Goal: Transaction & Acquisition: Purchase product/service

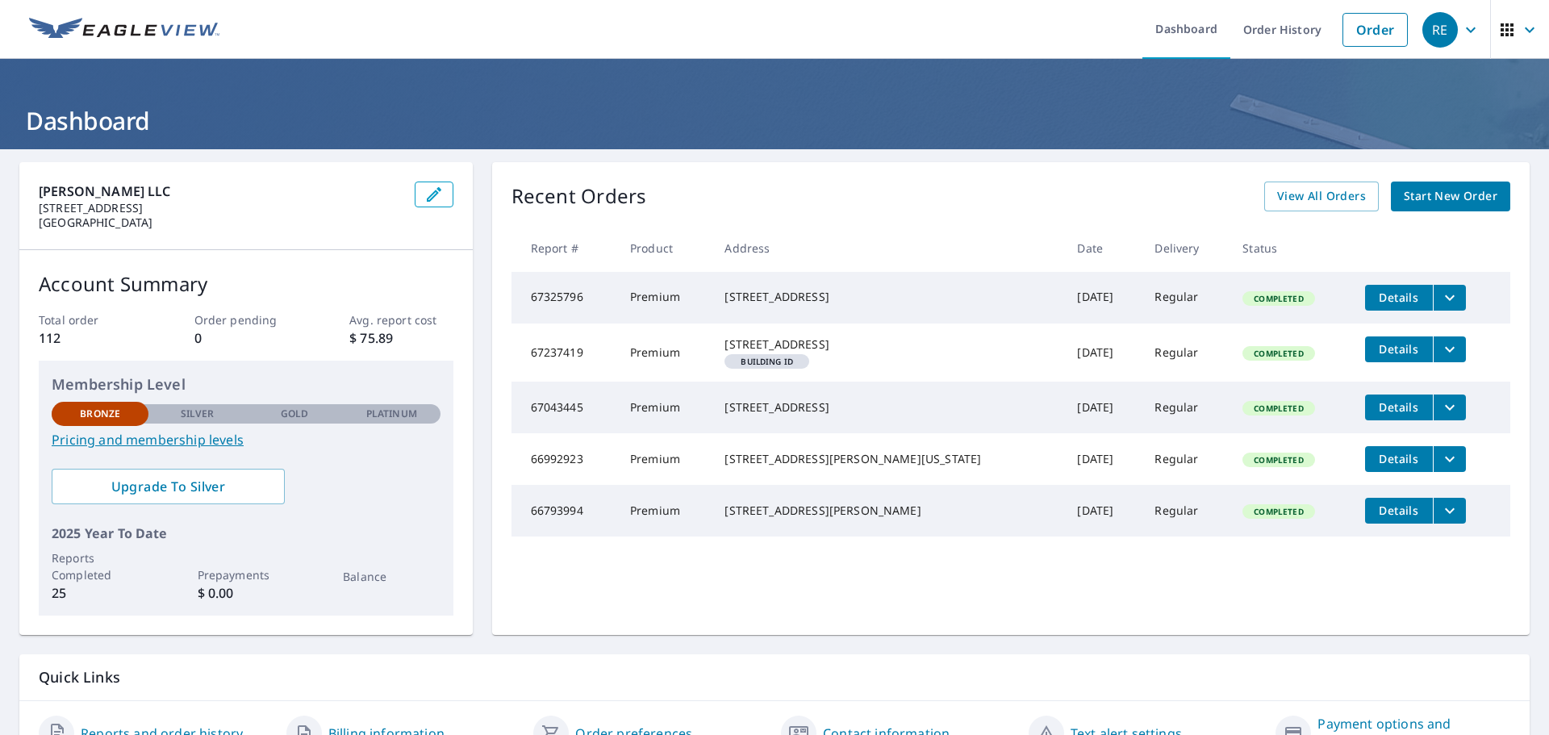
scroll to position [81, 0]
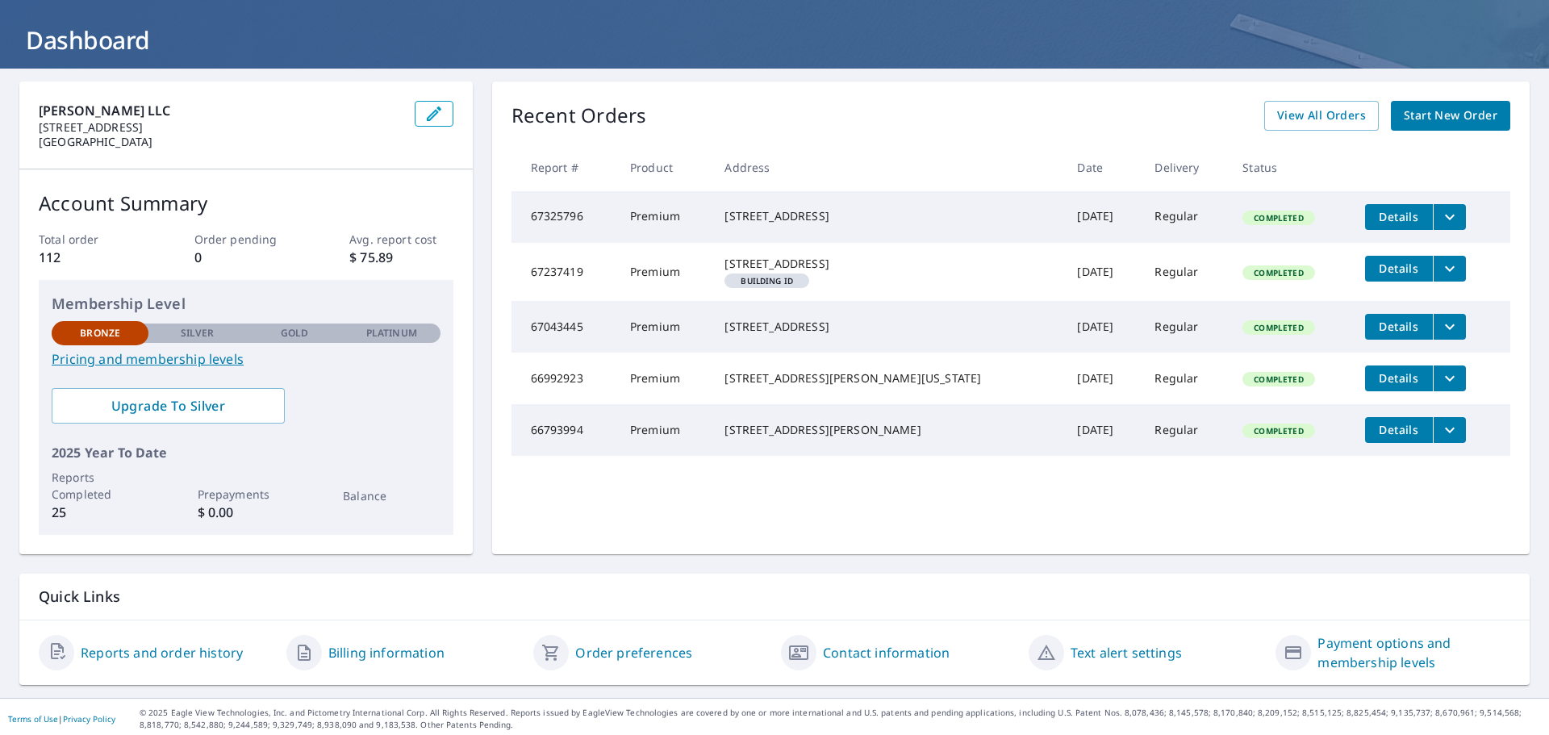
click at [1290, 111] on span "View All Orders" at bounding box center [1322, 116] width 89 height 20
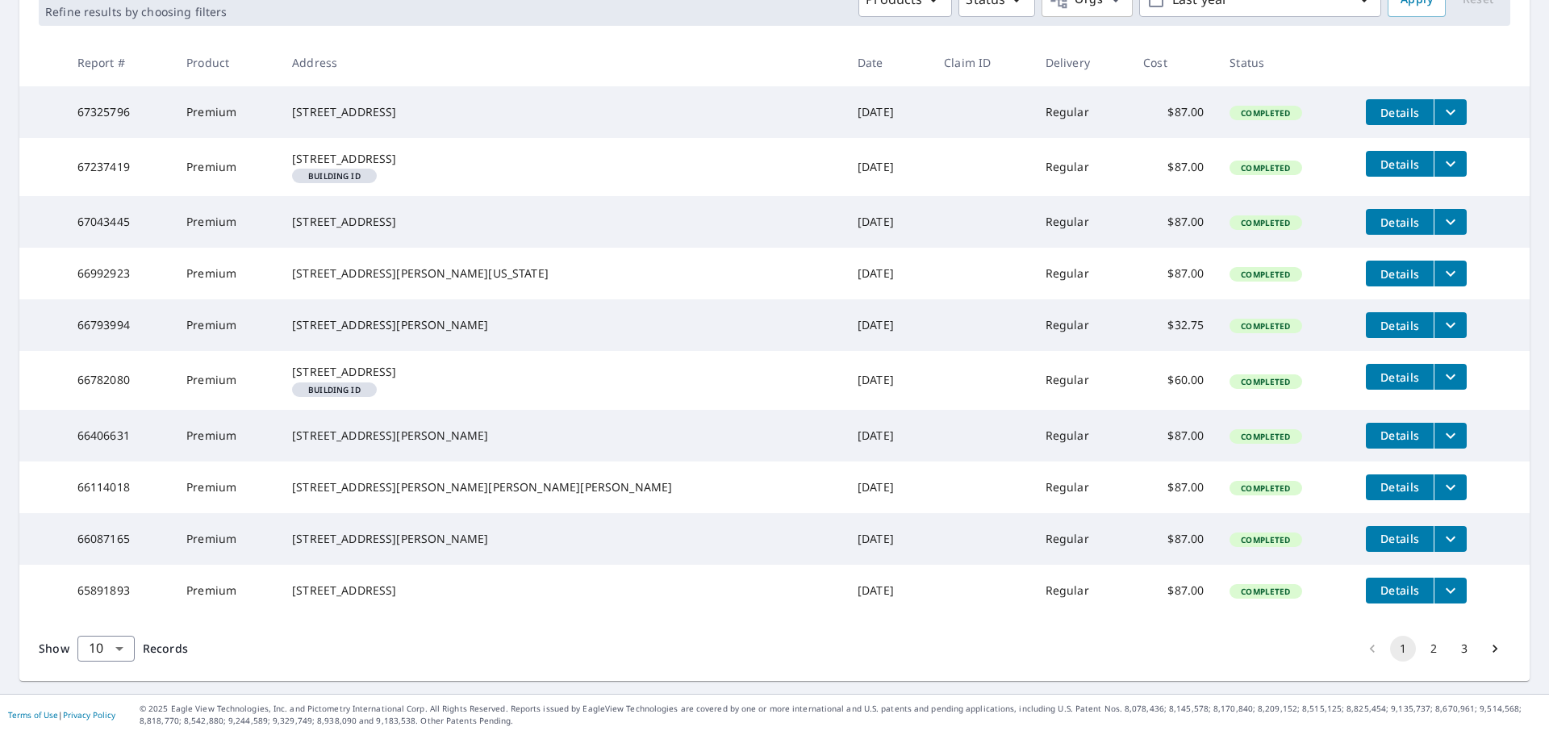
scroll to position [355, 0]
click at [1421, 647] on button "2" at bounding box center [1434, 649] width 26 height 26
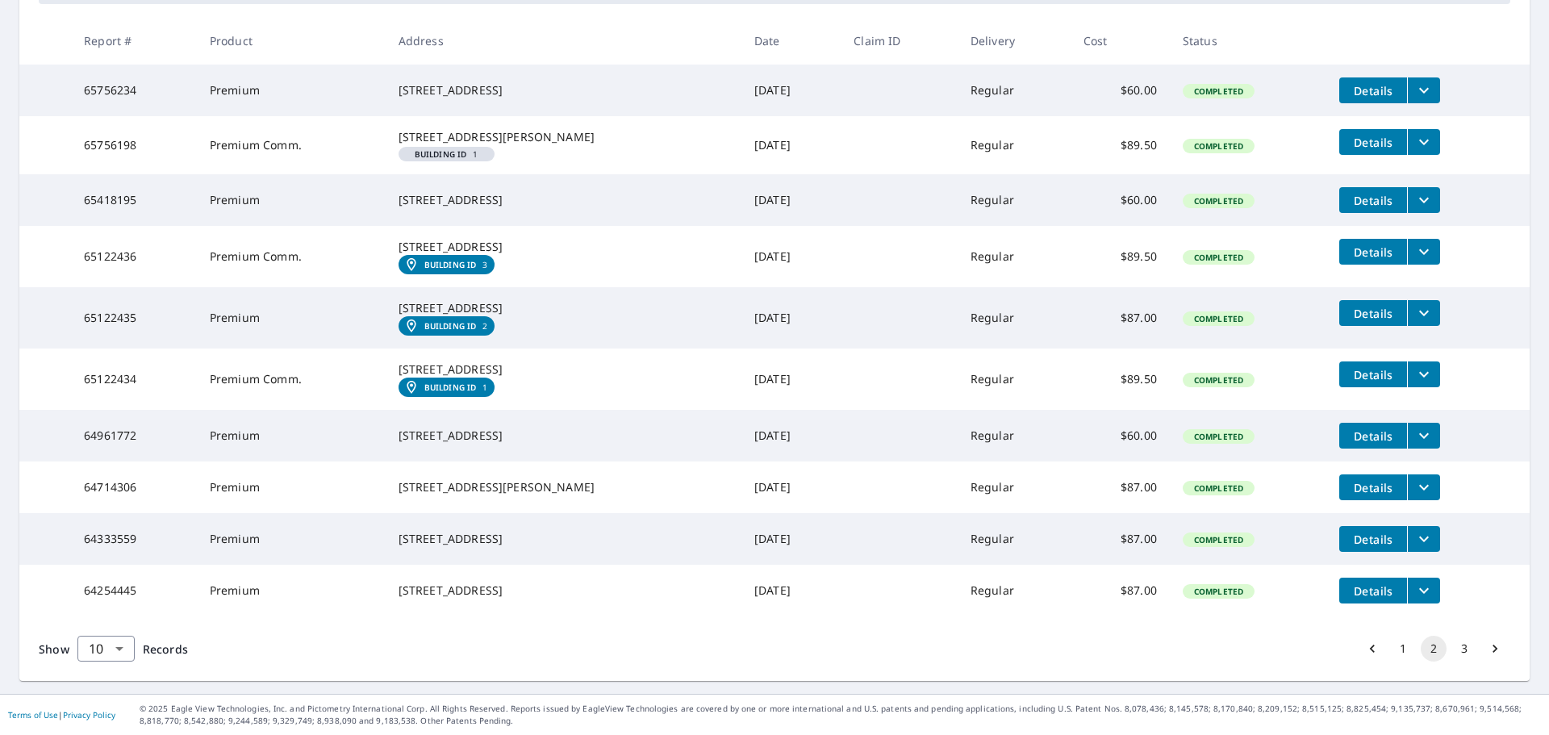
scroll to position [397, 0]
click at [1455, 645] on button "3" at bounding box center [1465, 649] width 26 height 26
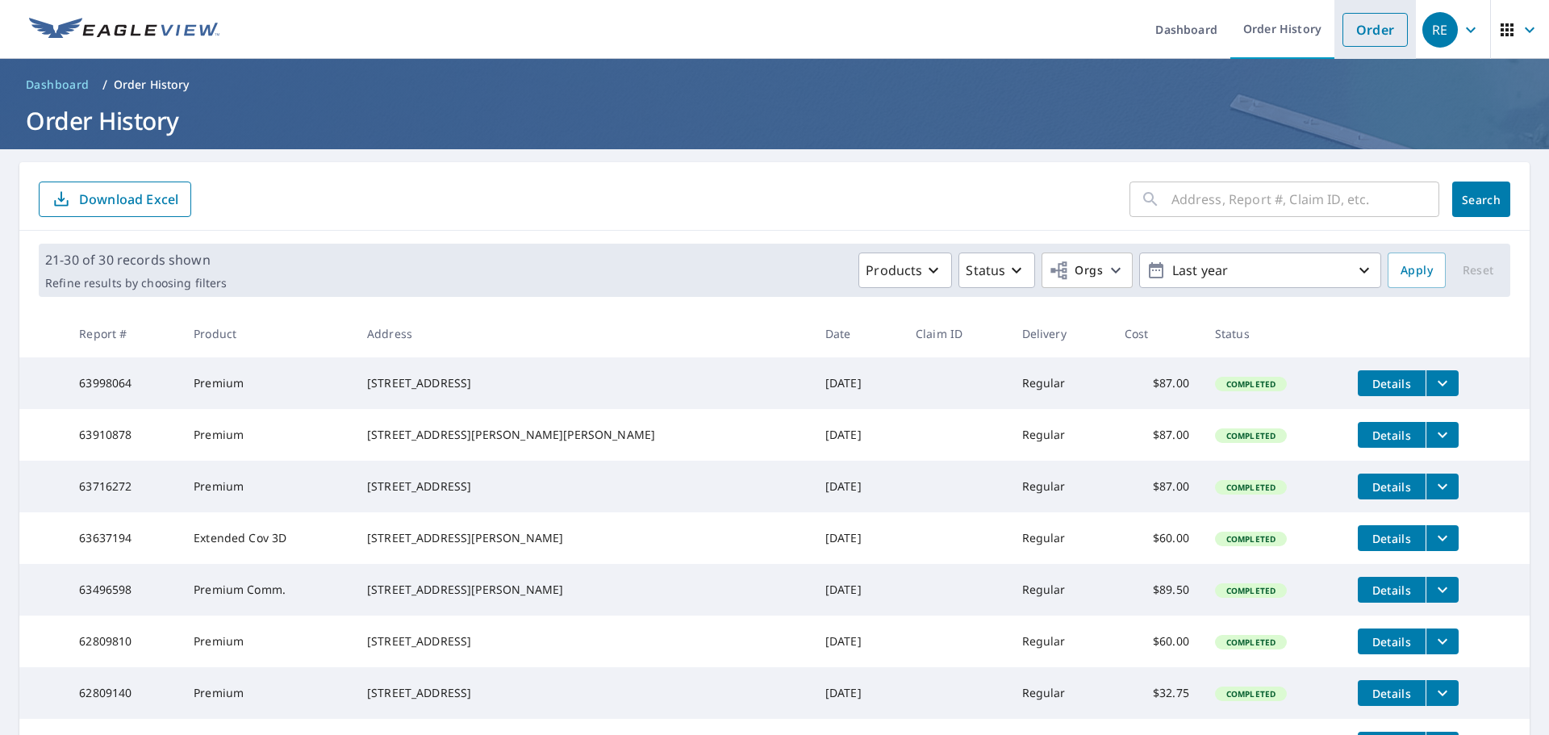
click at [1365, 28] on link "Order" at bounding box center [1375, 30] width 65 height 34
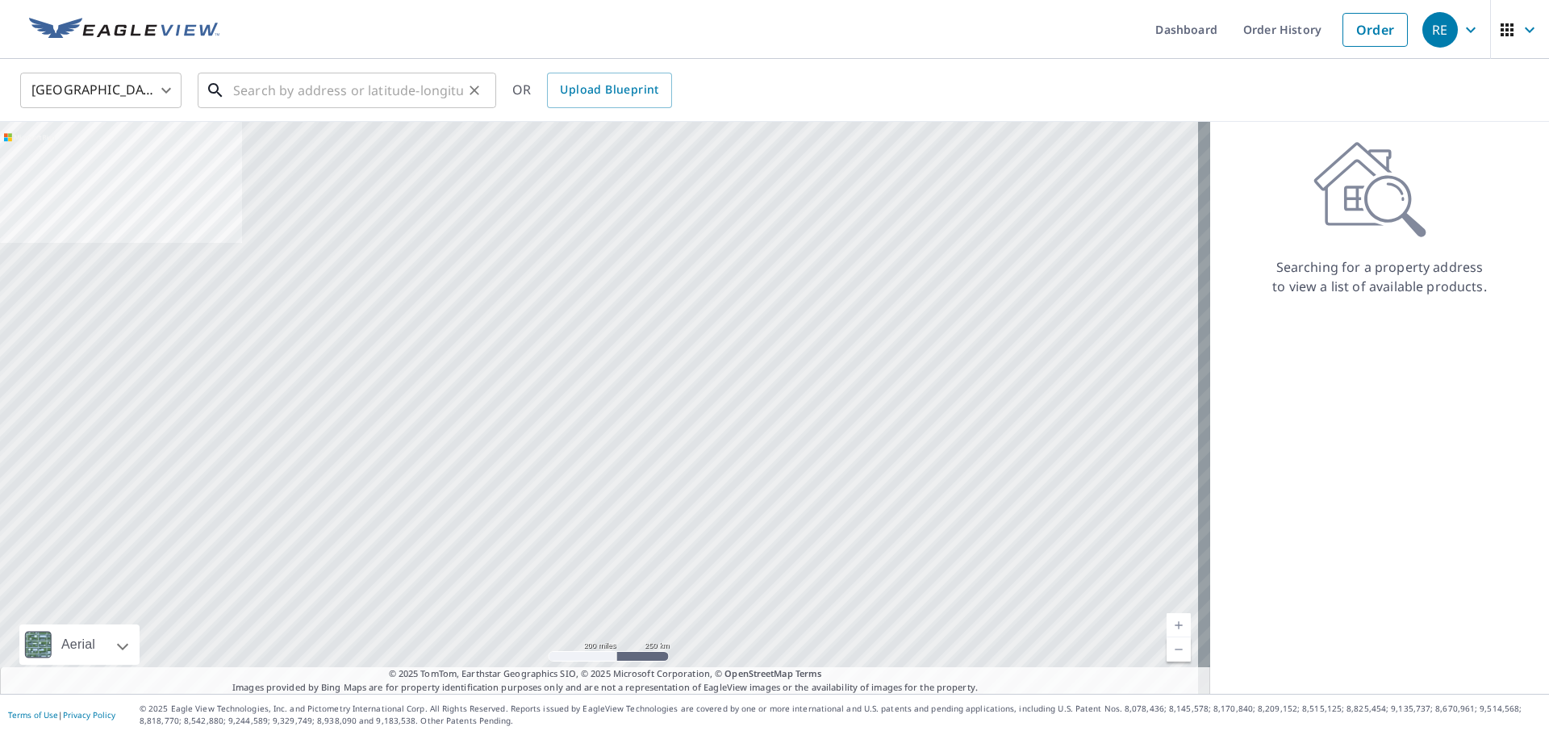
click at [291, 97] on input "text" at bounding box center [348, 90] width 230 height 45
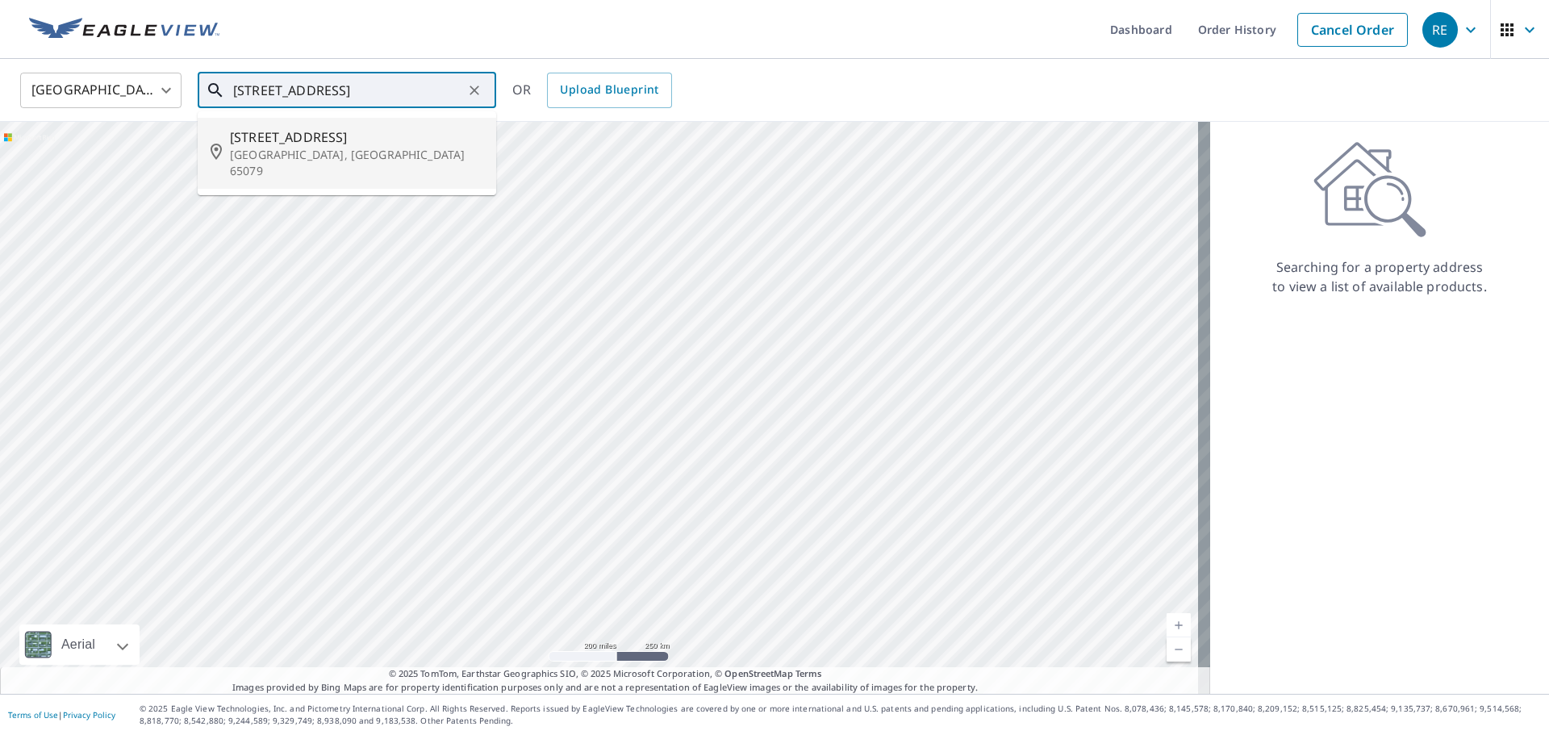
click at [290, 139] on span "[STREET_ADDRESS]" at bounding box center [356, 137] width 253 height 19
type input "[STREET_ADDRESS]"
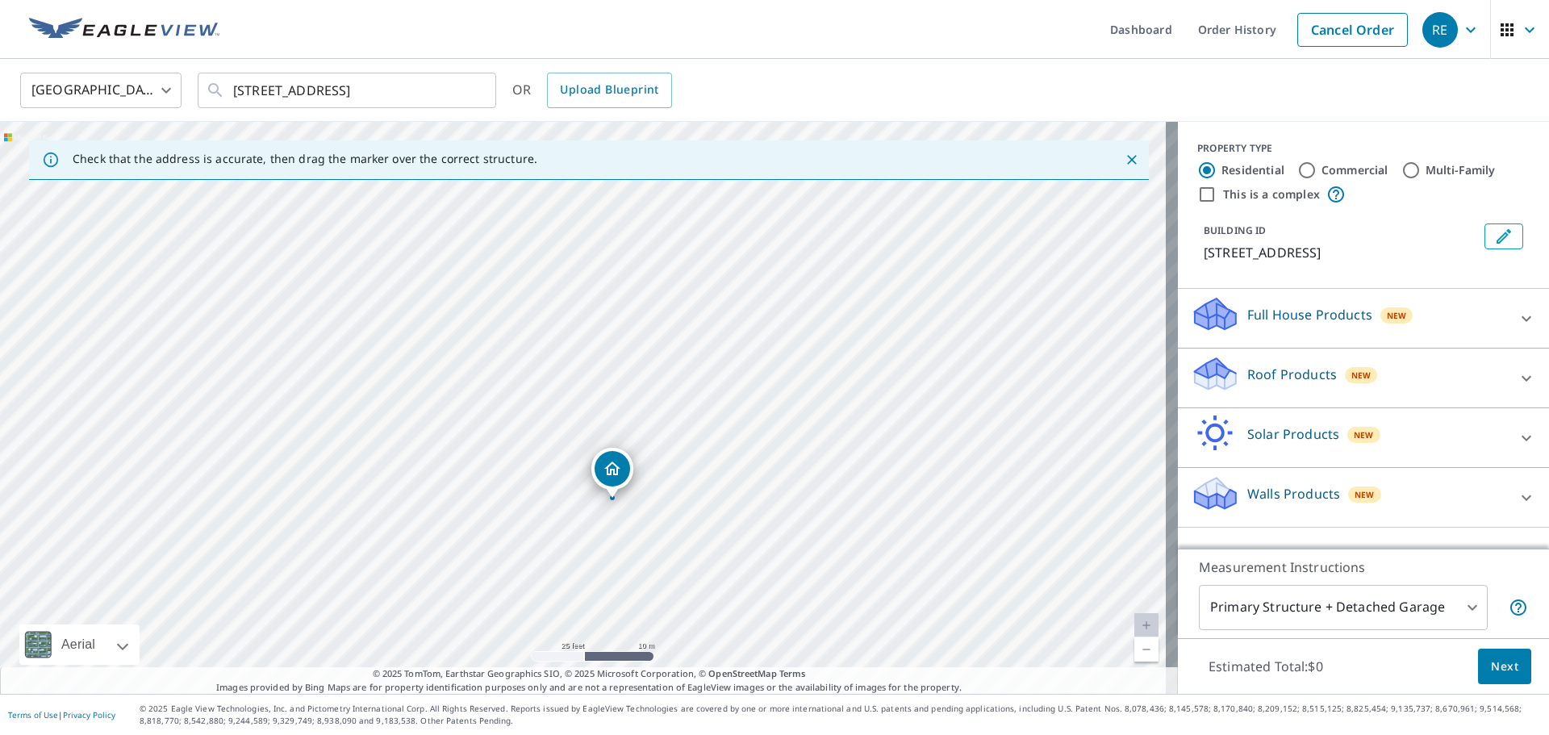
drag, startPoint x: 558, startPoint y: 366, endPoint x: 589, endPoint y: 462, distance: 100.8
click at [589, 462] on div "[STREET_ADDRESS]" at bounding box center [589, 408] width 1178 height 572
drag, startPoint x: 738, startPoint y: 465, endPoint x: 732, endPoint y: 391, distance: 74.5
click at [732, 391] on div "[STREET_ADDRESS]" at bounding box center [589, 408] width 1178 height 572
click at [1279, 384] on p "Roof Products" at bounding box center [1293, 374] width 90 height 19
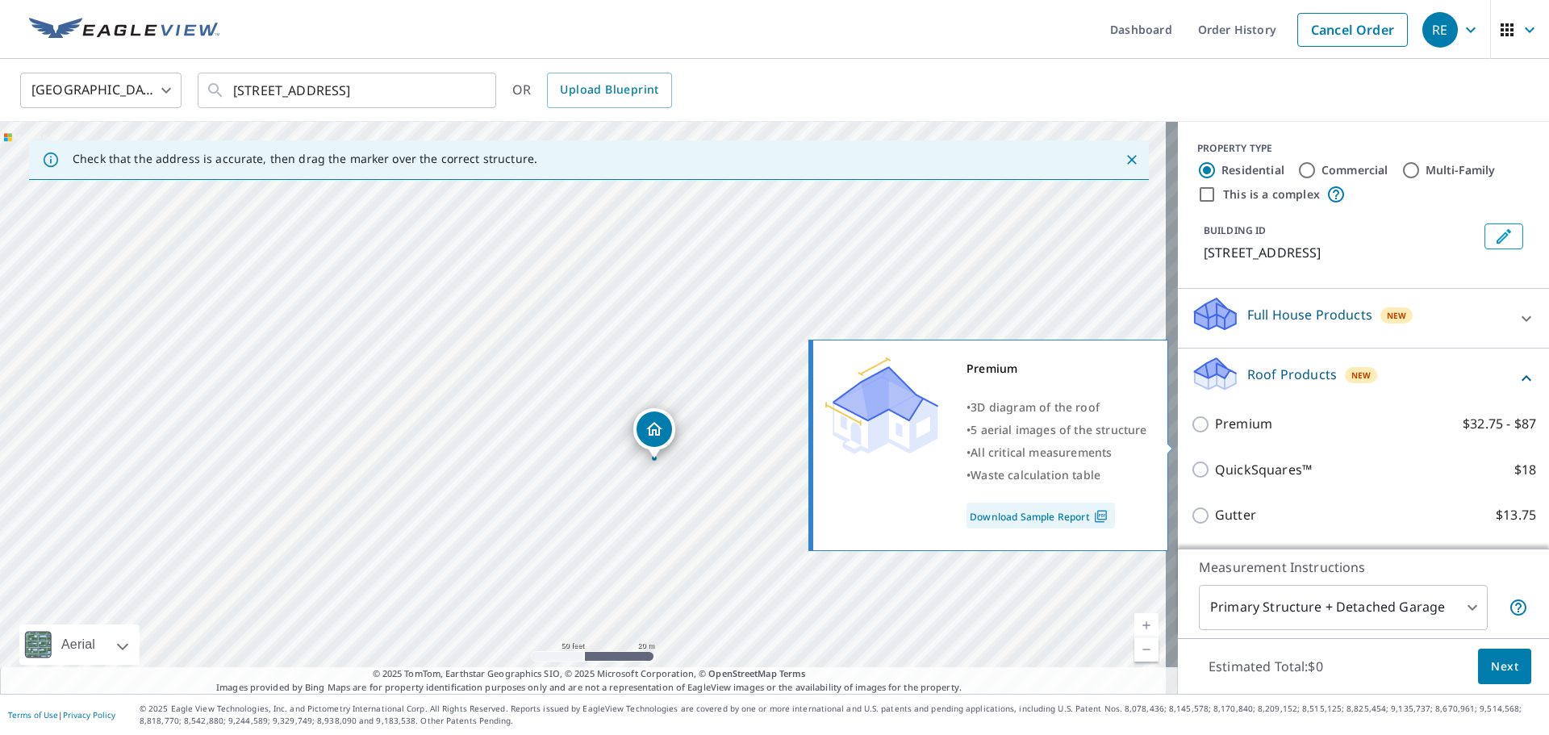
click at [1191, 434] on input "Premium $32.75 - $87" at bounding box center [1203, 424] width 24 height 19
checkbox input "true"
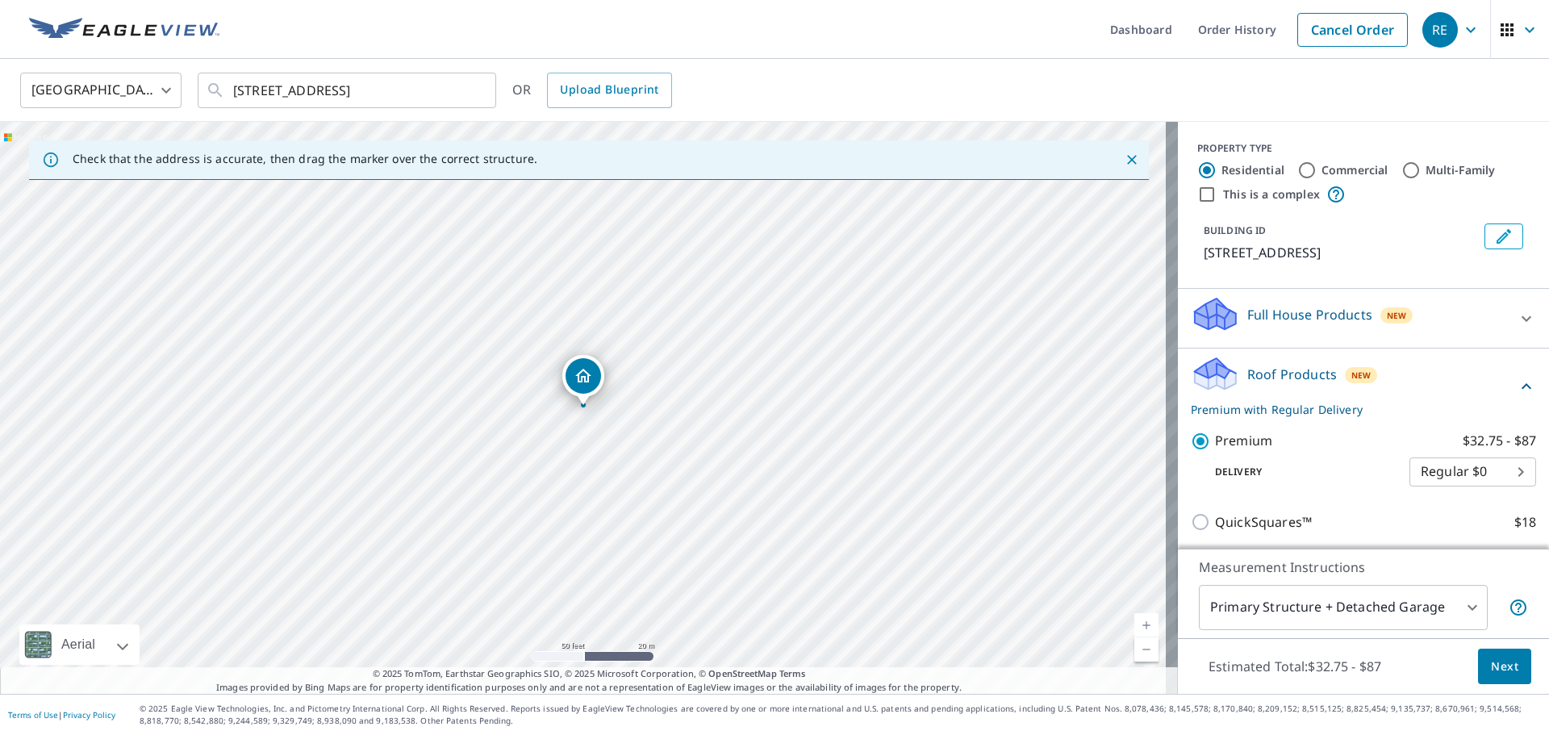
click at [1496, 664] on span "Next" at bounding box center [1504, 667] width 27 height 20
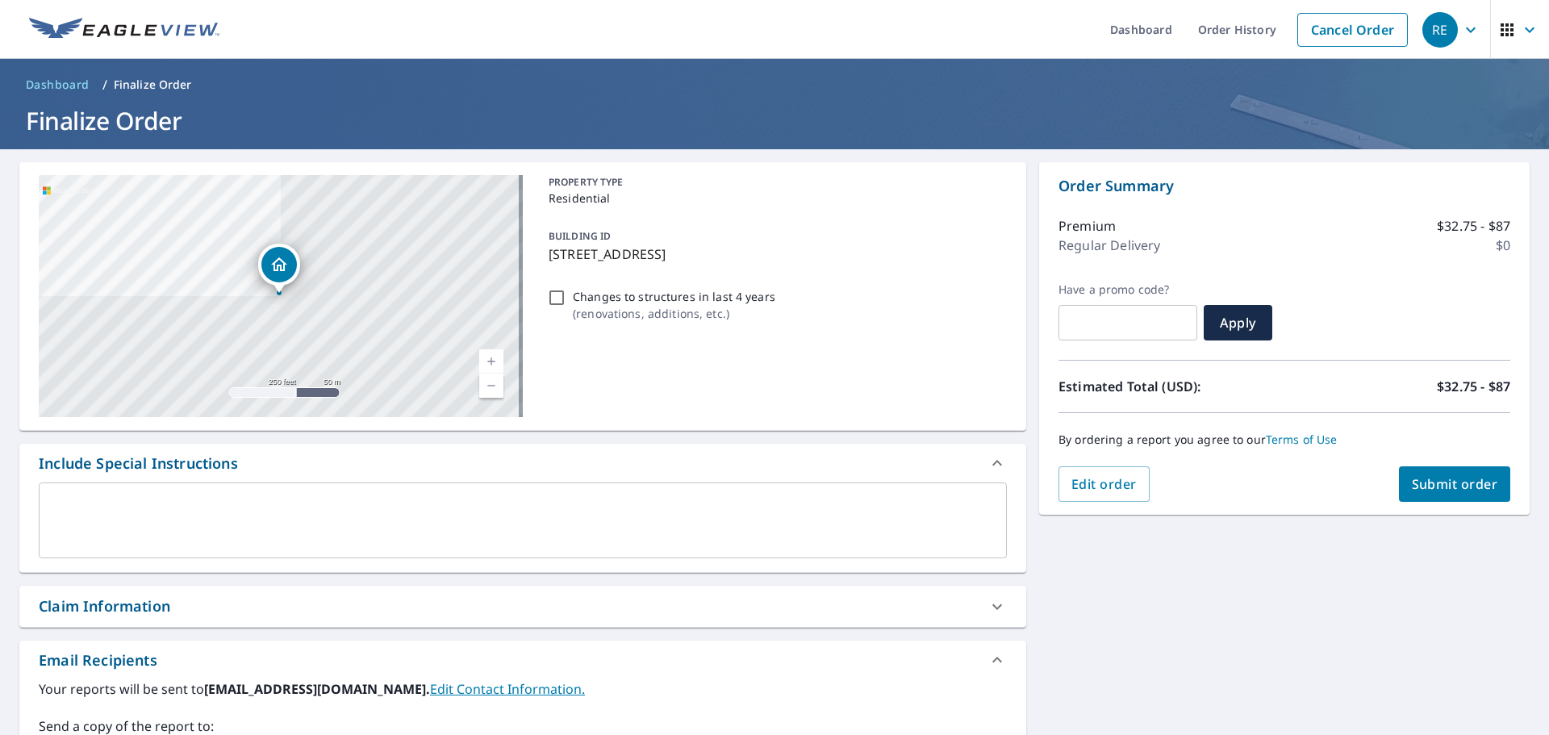
click at [1438, 474] on button "Submit order" at bounding box center [1455, 484] width 112 height 36
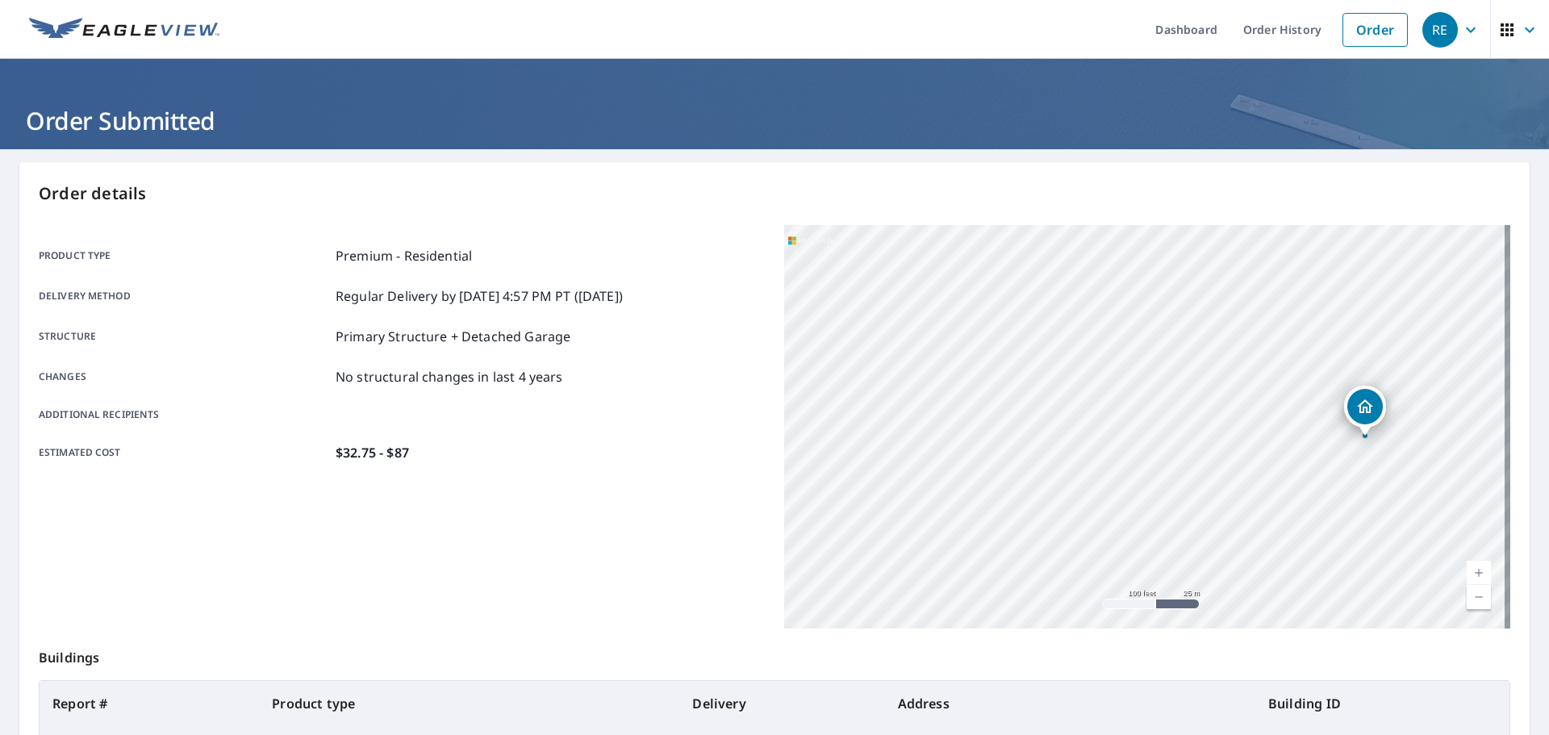
drag, startPoint x: 1110, startPoint y: 449, endPoint x: 800, endPoint y: 409, distance: 313.2
click at [744, 395] on div "Product type Premium - Residential Delivery method Regular Delivery by [DATE] 4…" at bounding box center [775, 427] width 1472 height 404
drag, startPoint x: 1201, startPoint y: 445, endPoint x: 883, endPoint y: 432, distance: 318.2
click at [893, 428] on div "[STREET_ADDRESS]" at bounding box center [1147, 427] width 726 height 404
drag, startPoint x: 1454, startPoint y: 497, endPoint x: 1123, endPoint y: 468, distance: 333.0
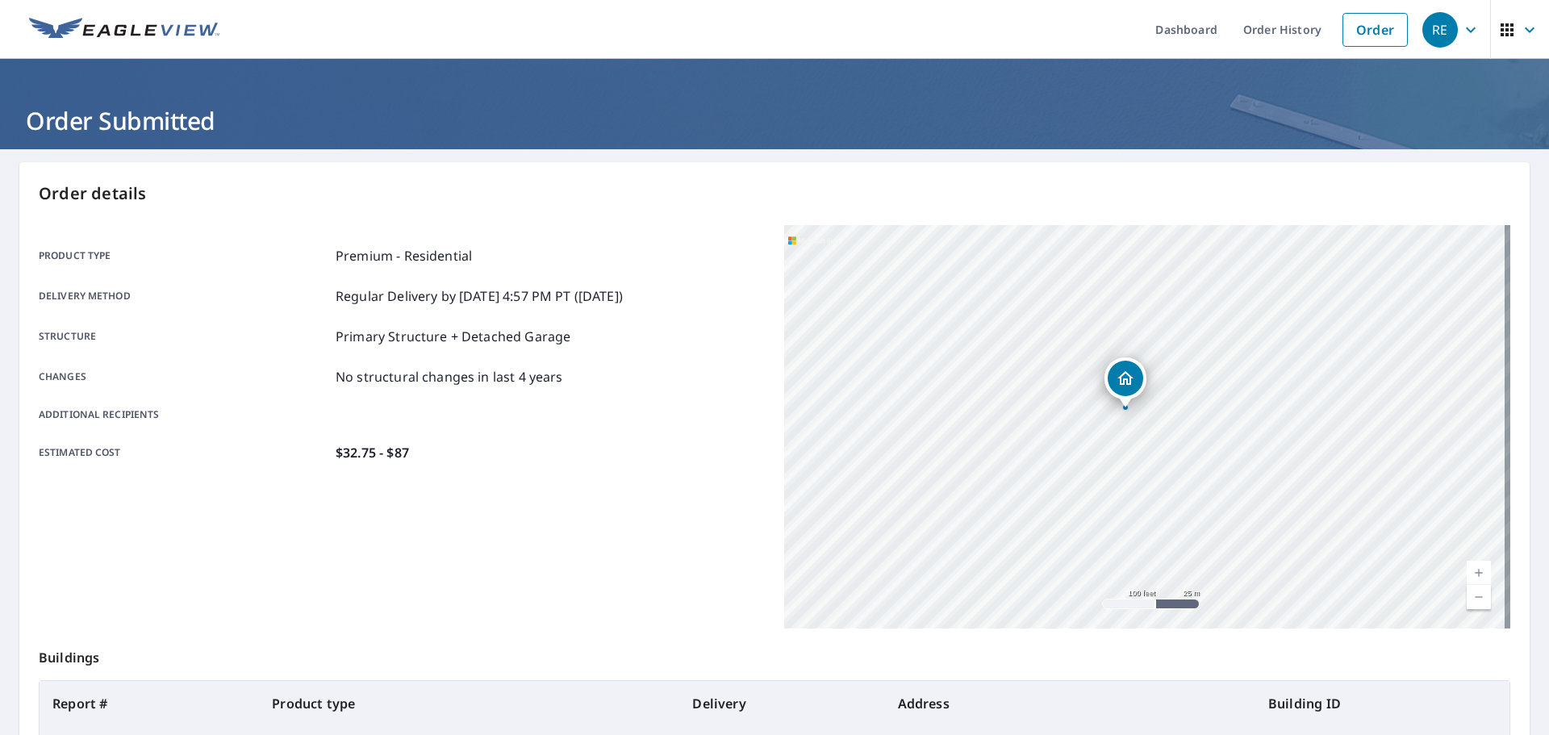
click at [1125, 469] on div "[STREET_ADDRESS]" at bounding box center [1147, 427] width 726 height 404
click at [1149, 27] on link "Dashboard" at bounding box center [1187, 29] width 88 height 59
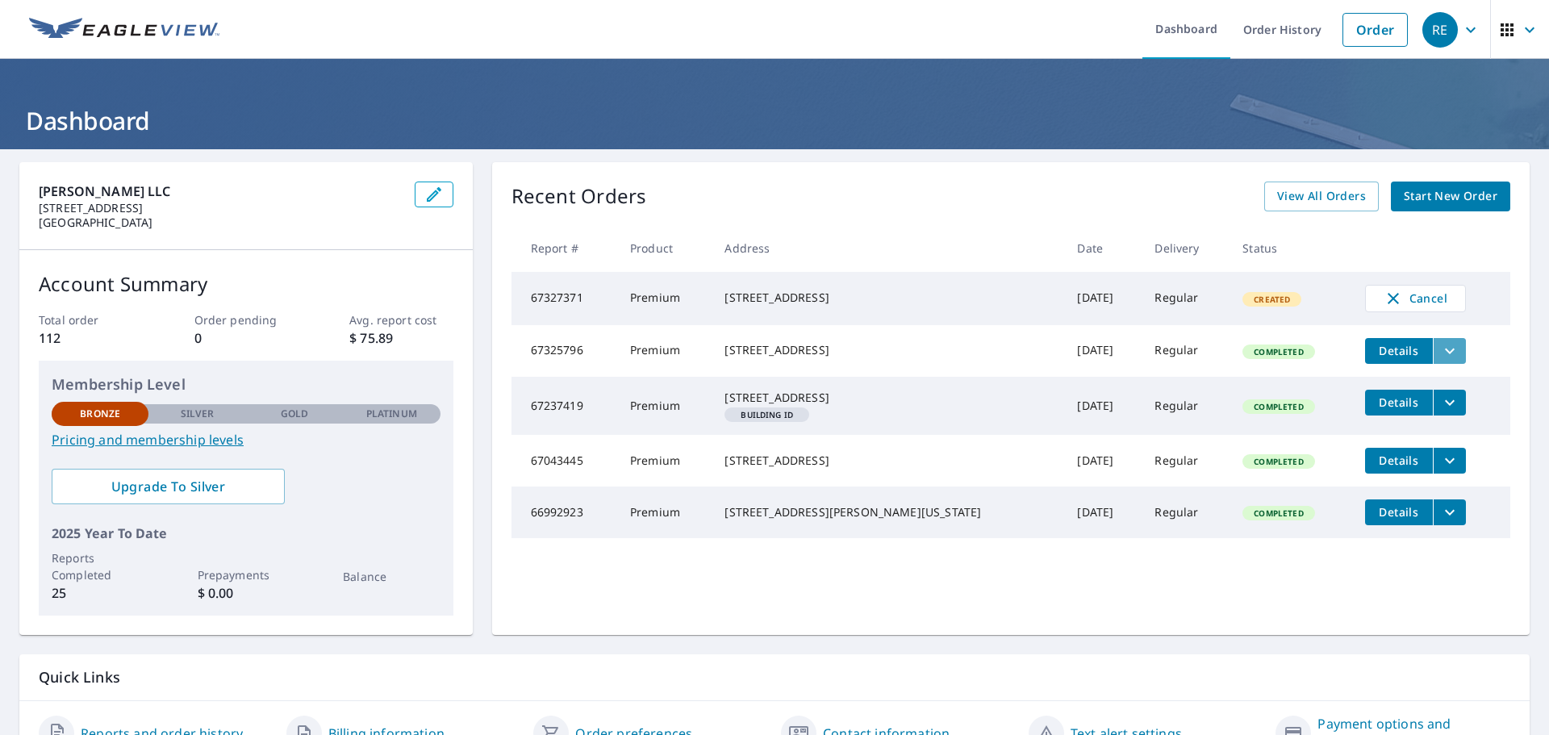
click at [1441, 353] on icon "filesDropdownBtn-67325796" at bounding box center [1450, 350] width 19 height 19
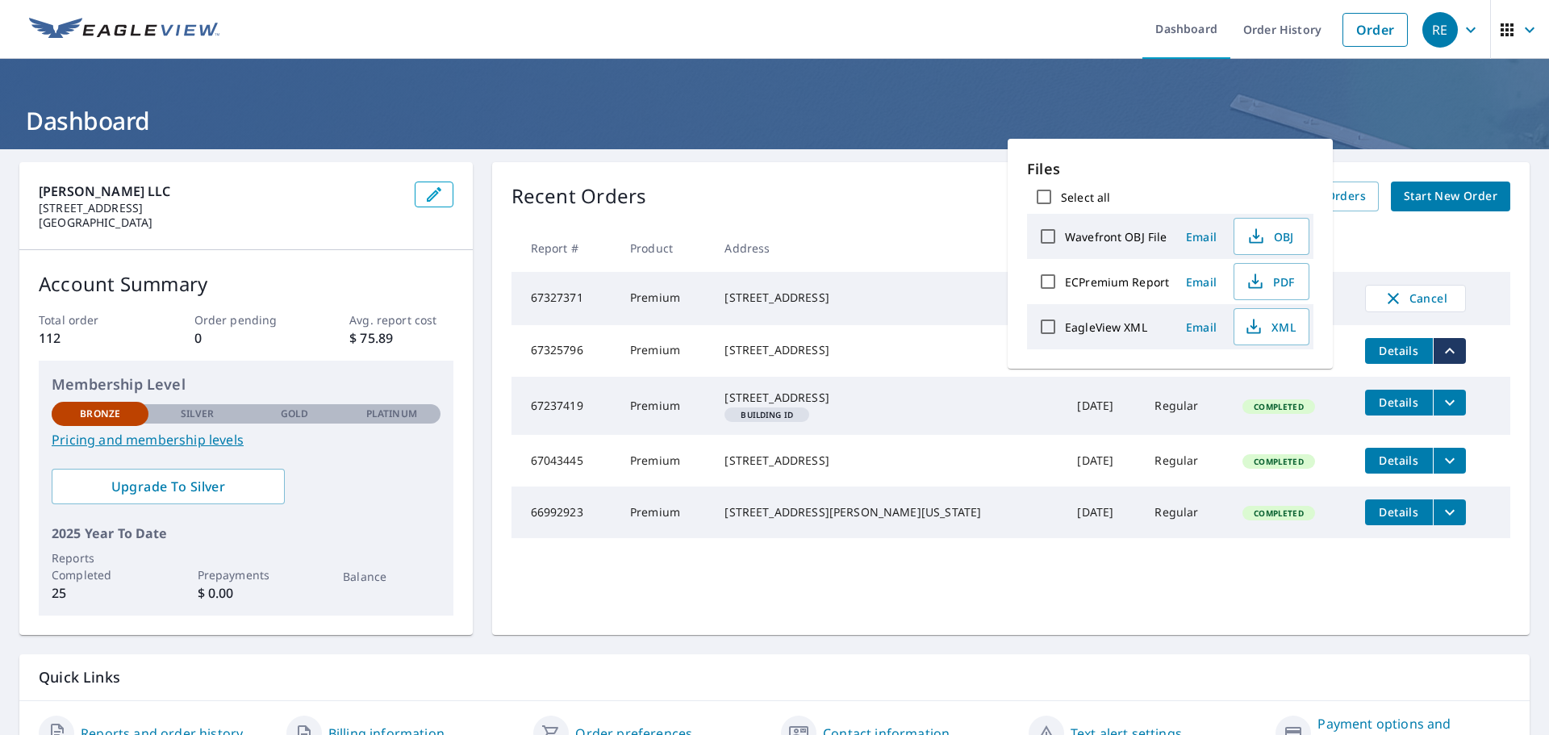
click at [1441, 353] on icon "filesDropdownBtn-67325796" at bounding box center [1450, 350] width 19 height 19
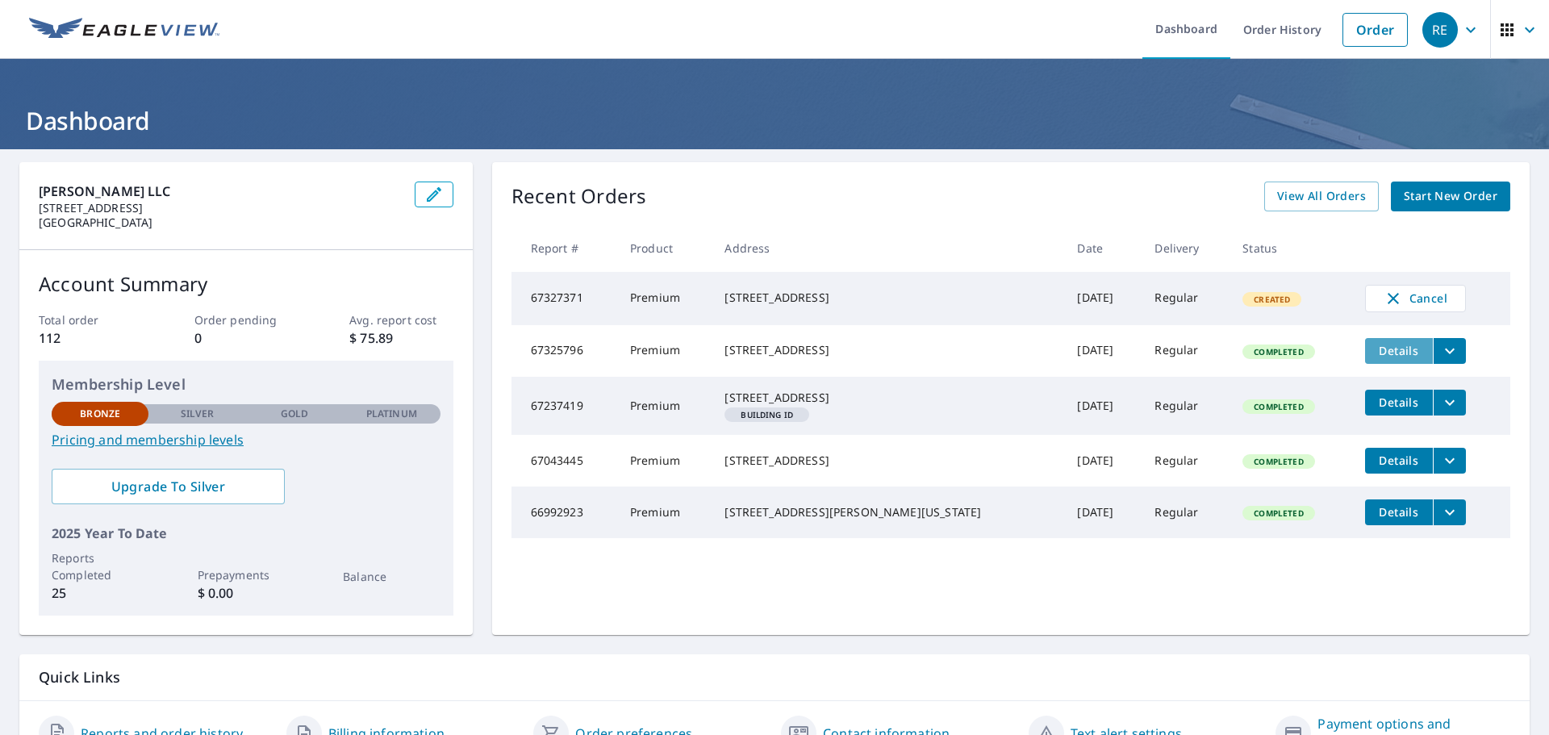
click at [1375, 354] on span "Details" at bounding box center [1399, 350] width 48 height 15
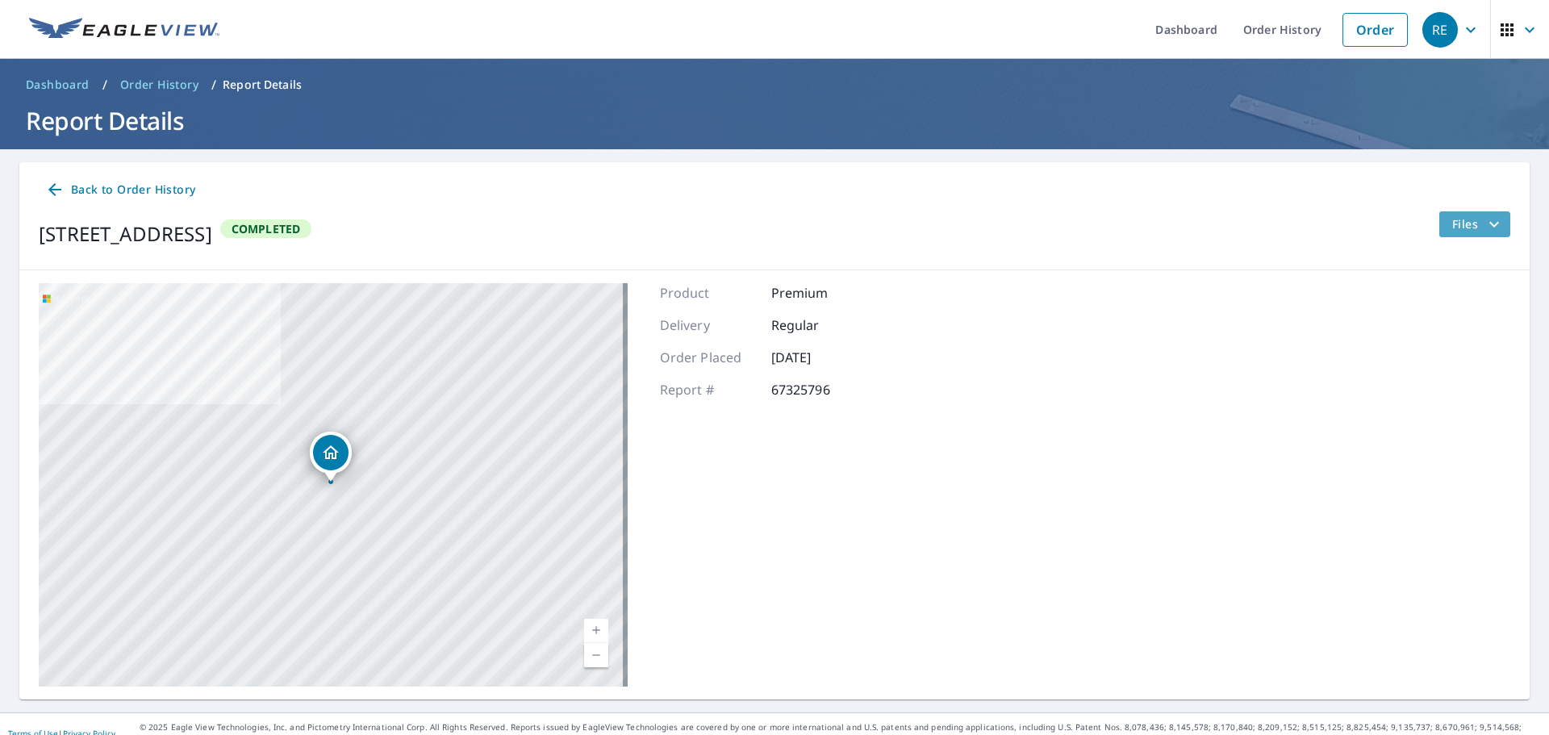
click at [1485, 216] on icon "filesDropdownBtn-67325796" at bounding box center [1494, 224] width 19 height 19
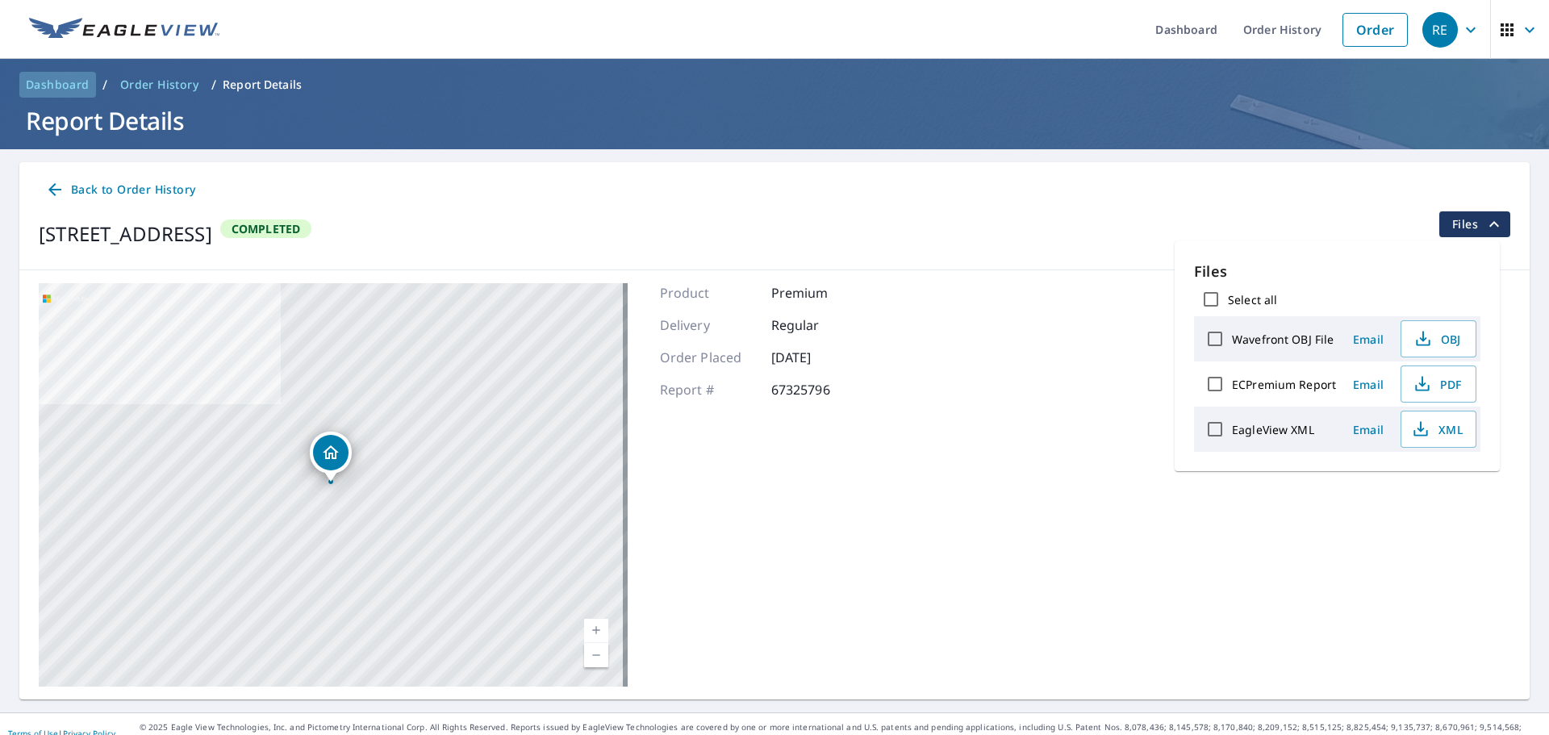
click at [54, 82] on span "Dashboard" at bounding box center [58, 85] width 64 height 16
